Goal: Information Seeking & Learning: Learn about a topic

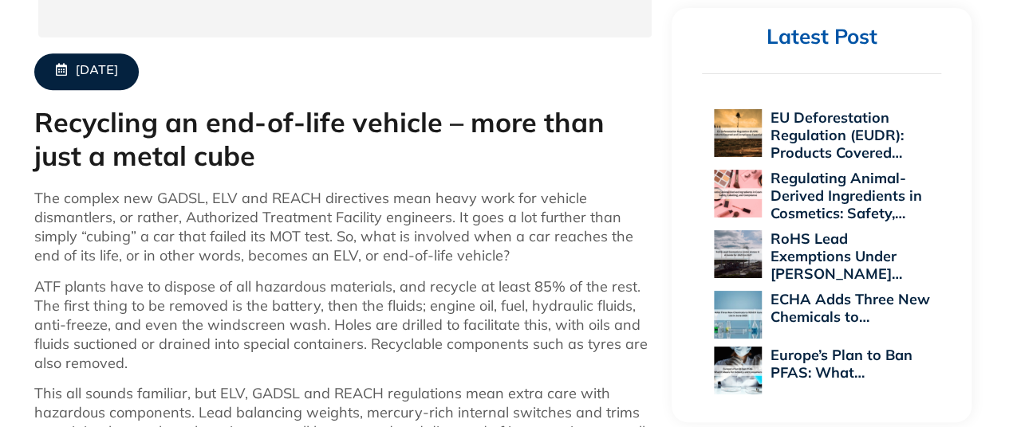
scroll to position [877, 0]
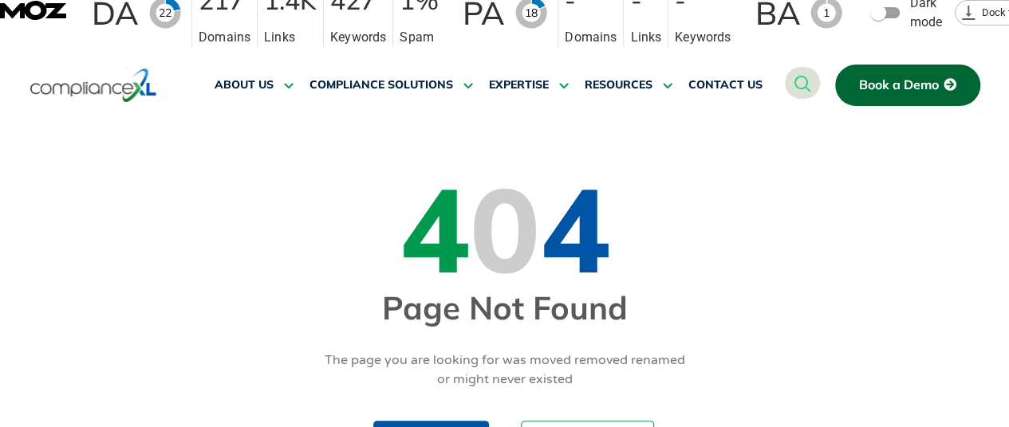
scroll to position [80, 0]
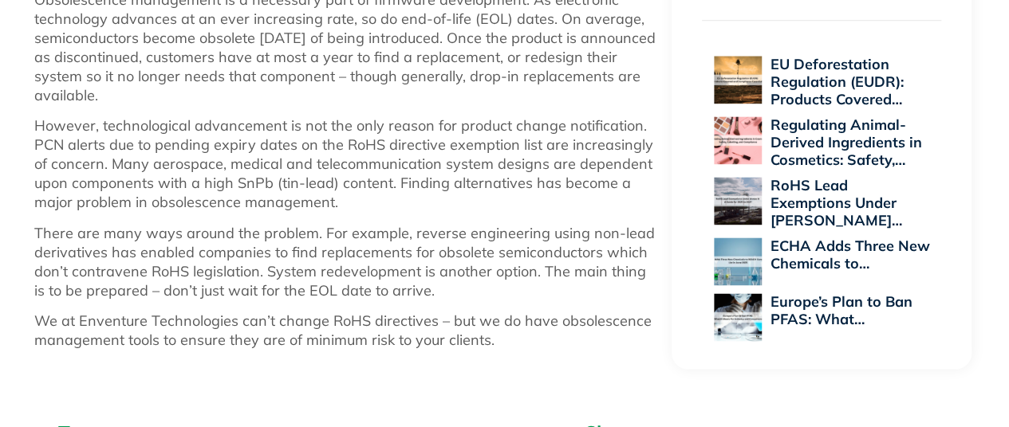
scroll to position [399, 0]
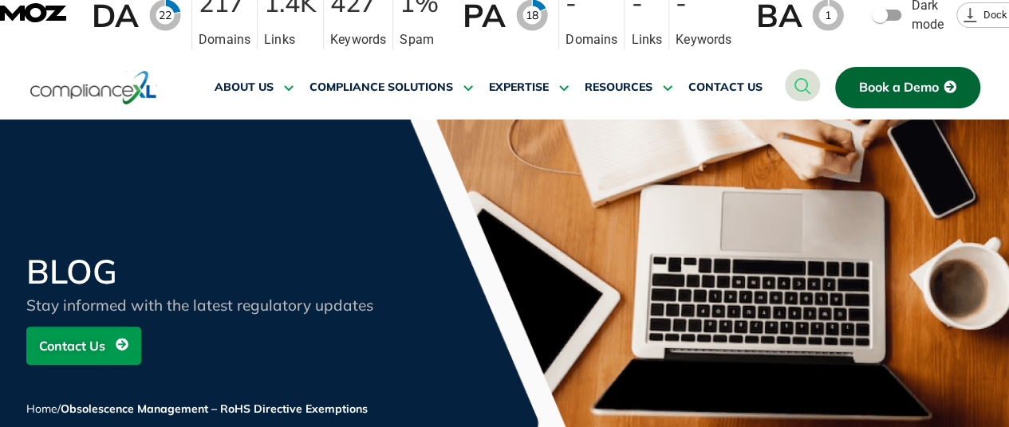
scroll to position [2, 0]
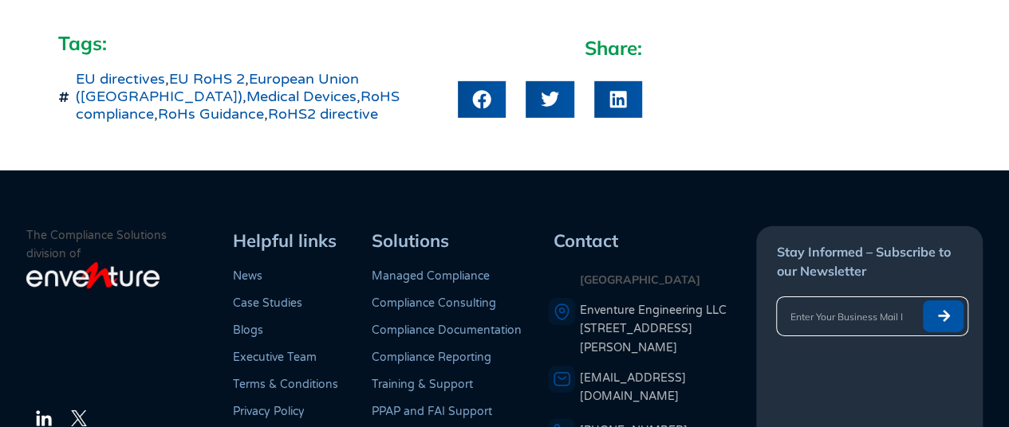
scroll to position [2507, 0]
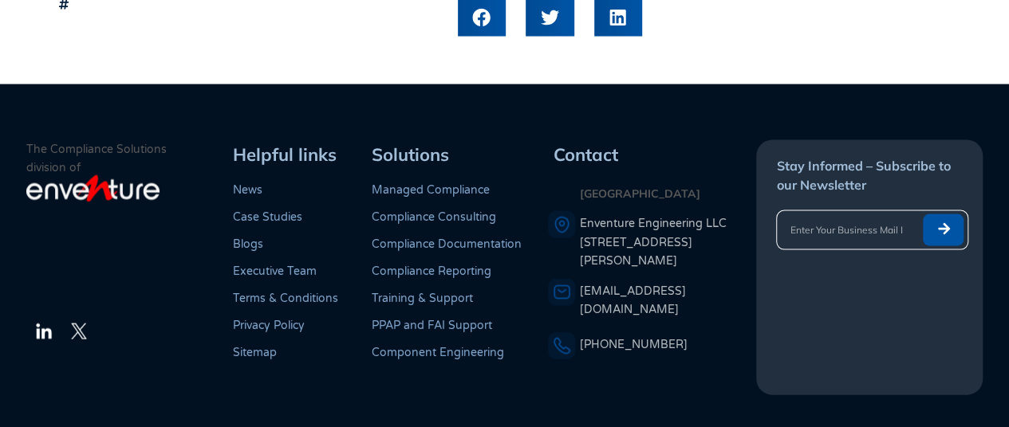
scroll to position [1499, 0]
